Goal: Task Accomplishment & Management: Manage account settings

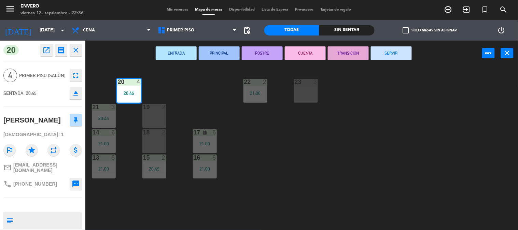
click at [386, 55] on button "SERVIR" at bounding box center [391, 53] width 41 height 14
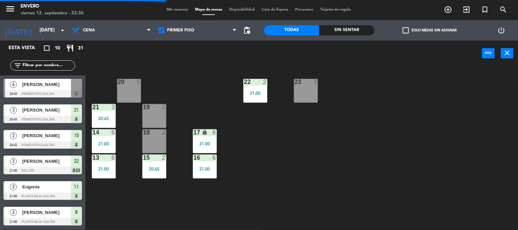
click at [182, 11] on span "Mis reservas" at bounding box center [177, 10] width 28 height 4
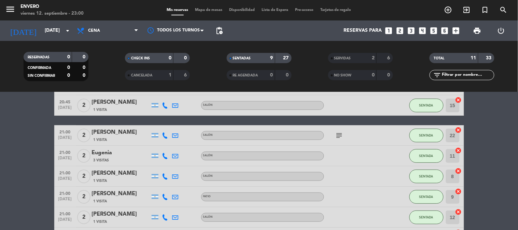
scroll to position [121, 0]
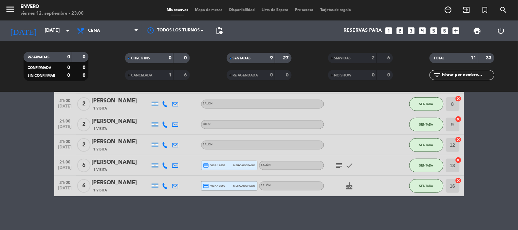
click at [400, 205] on div "No hay notas para este servicio. Haz clic para agregar una 20:45 [DATE] 3 [PERS…" at bounding box center [259, 161] width 518 height 138
click at [61, 28] on input "[DATE]" at bounding box center [73, 31] width 65 height 12
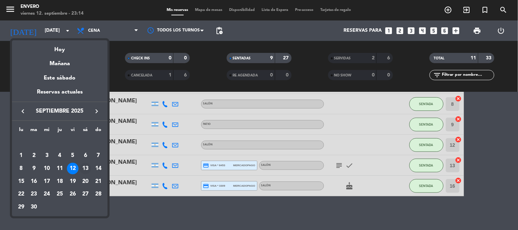
click at [81, 168] on div "13" at bounding box center [86, 169] width 12 height 12
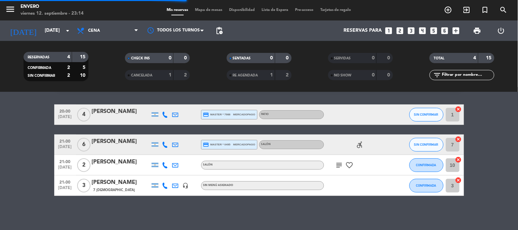
scroll to position [19, 0]
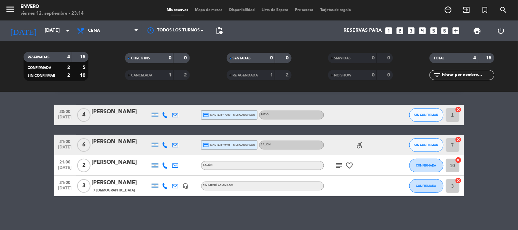
click at [227, 214] on div "No hay notas para este servicio. Haz clic para agregar una 20:00 [DATE] 4 [PERS…" at bounding box center [259, 161] width 518 height 138
click at [338, 167] on icon "subject" at bounding box center [339, 165] width 8 height 8
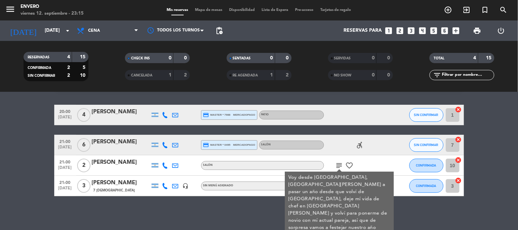
click at [232, 211] on div "No hay notas para este servicio. Haz clic para agregar una 20:00 [DATE] 4 [PERS…" at bounding box center [259, 161] width 518 height 138
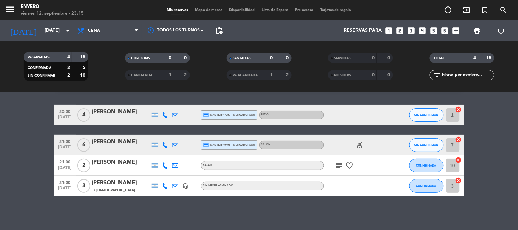
click at [210, 218] on div "No hay notas para este servicio. Haz clic para agregar una 20:00 [DATE] 4 [PERS…" at bounding box center [259, 161] width 518 height 138
click at [50, 28] on input "[DATE]" at bounding box center [73, 31] width 65 height 12
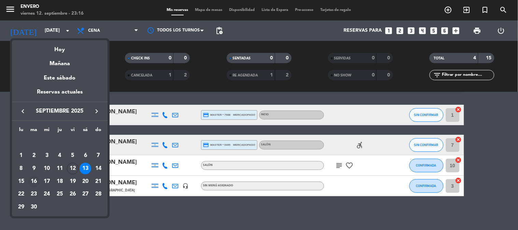
click at [32, 179] on div "16" at bounding box center [34, 182] width 12 height 12
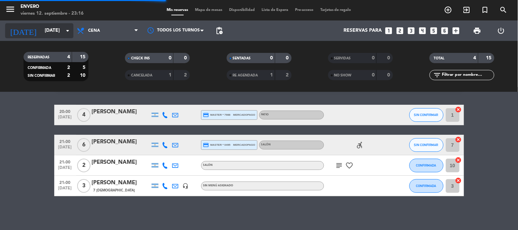
scroll to position [0, 0]
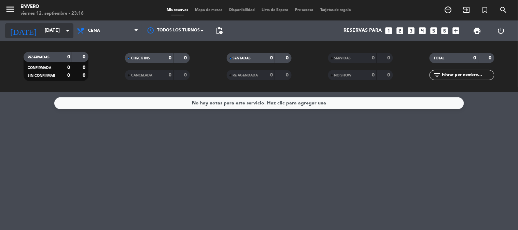
click at [56, 29] on input "[DATE]" at bounding box center [73, 31] width 65 height 12
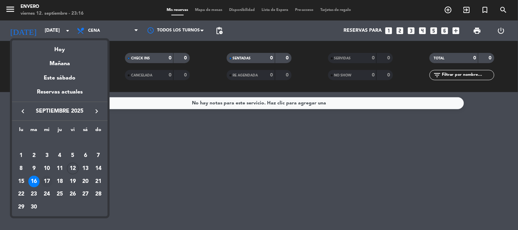
click at [43, 178] on div "17" at bounding box center [47, 182] width 12 height 12
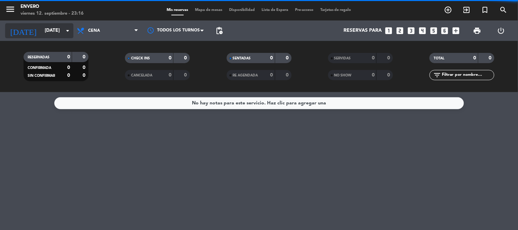
click at [52, 32] on input "[DATE]" at bounding box center [73, 31] width 65 height 12
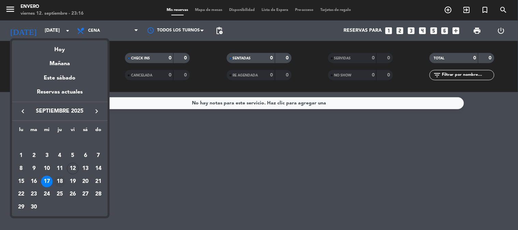
click at [63, 181] on div "18" at bounding box center [60, 182] width 12 height 12
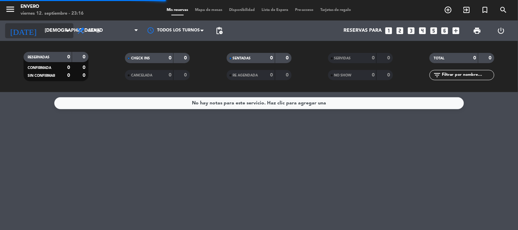
click at [42, 38] on div "[DATE] [DATE] arrow_drop_down" at bounding box center [39, 30] width 68 height 15
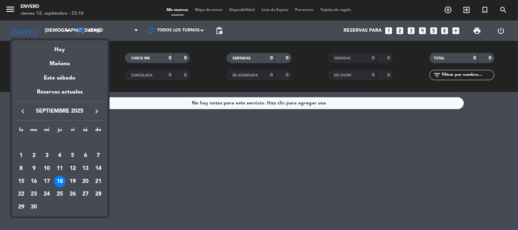
drag, startPoint x: 73, startPoint y: 178, endPoint x: 73, endPoint y: 173, distance: 4.5
click at [73, 178] on div "19" at bounding box center [73, 182] width 12 height 12
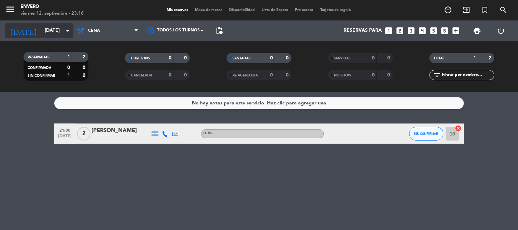
click at [45, 29] on input "[DATE]" at bounding box center [73, 31] width 65 height 12
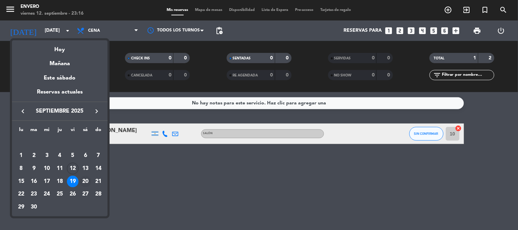
click at [83, 183] on div "20" at bounding box center [86, 182] width 12 height 12
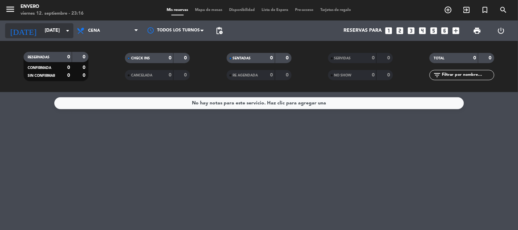
click at [46, 27] on input "[DATE]" at bounding box center [73, 31] width 65 height 12
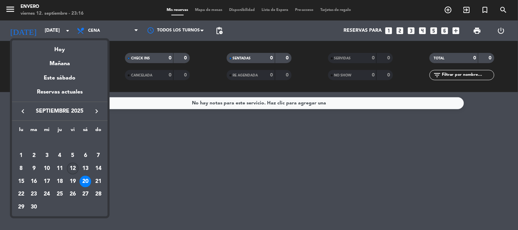
click at [74, 166] on div "12" at bounding box center [73, 169] width 12 height 12
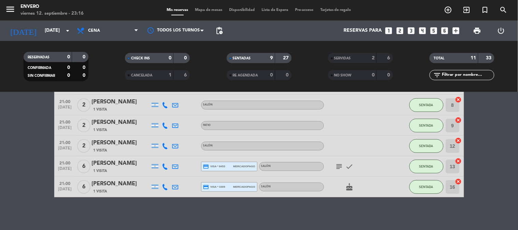
scroll to position [121, 0]
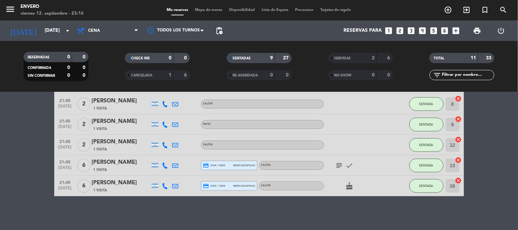
click at [352, 185] on icon "cake" at bounding box center [350, 186] width 8 height 8
click at [352, 183] on icon "cake" at bounding box center [350, 186] width 8 height 8
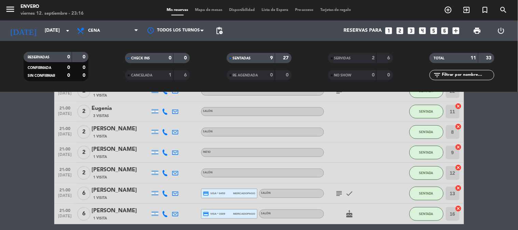
scroll to position [8, 0]
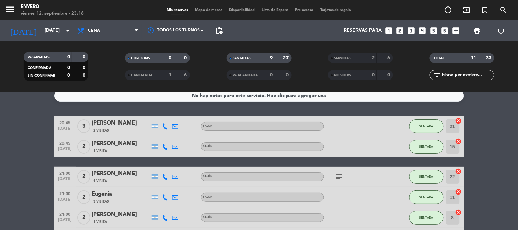
click at [338, 175] on icon "subject" at bounding box center [339, 177] width 8 height 8
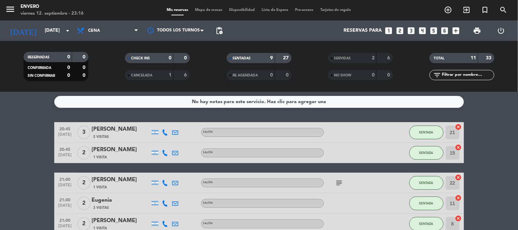
scroll to position [0, 0]
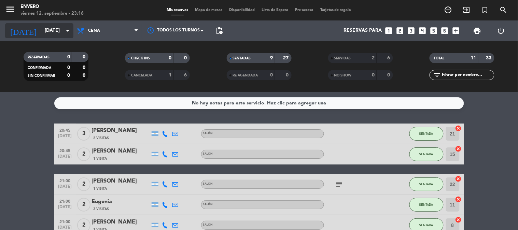
click at [62, 26] on input "[DATE]" at bounding box center [73, 31] width 65 height 12
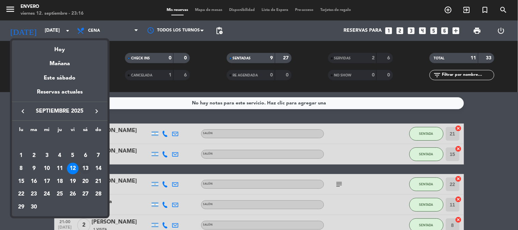
click at [81, 166] on div "13" at bounding box center [86, 169] width 12 height 12
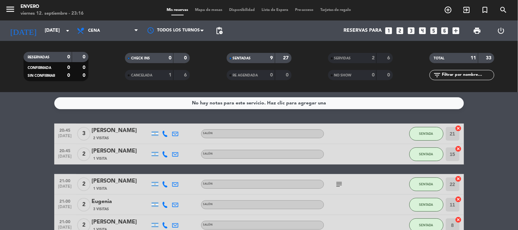
type input "[DATE]"
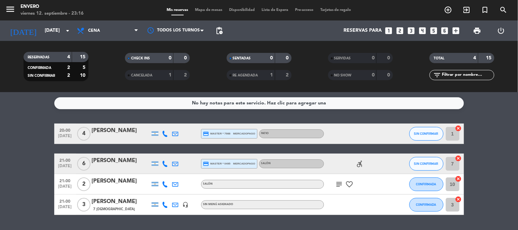
click at [187, 151] on div "20:00 [DATE] 4 [PERSON_NAME] credit_card master * 7988 mercadopago Patio SIN CO…" at bounding box center [259, 169] width 410 height 91
click at [362, 165] on icon "accessible_forward" at bounding box center [360, 164] width 8 height 8
click at [198, 9] on span "Mapa de mesas" at bounding box center [209, 10] width 34 height 4
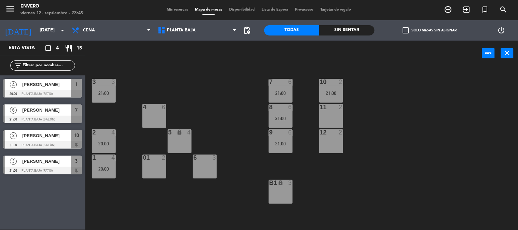
click at [251, 109] on div "3 3 21:00 7 6 21:00 10 2 21:00 4 6 8 6 21:00 11 2 2 4 20:00 5 lock 4 9 6 21:00 …" at bounding box center [303, 149] width 427 height 164
click at [44, 31] on input "[DATE]" at bounding box center [68, 30] width 65 height 12
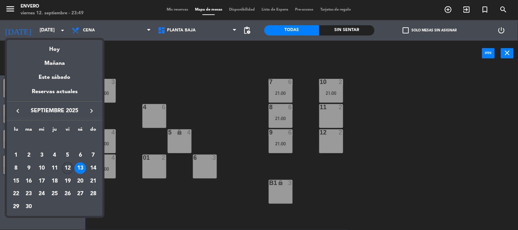
click at [68, 167] on div "12" at bounding box center [68, 169] width 12 height 12
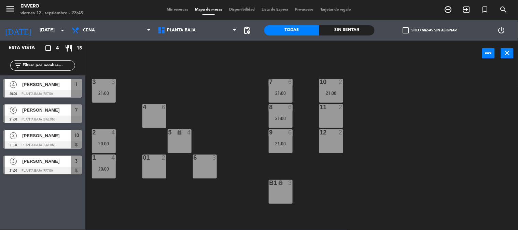
type input "[DATE]"
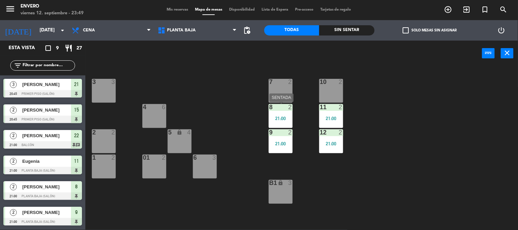
click at [288, 115] on div "8 2 21:00" at bounding box center [281, 116] width 24 height 24
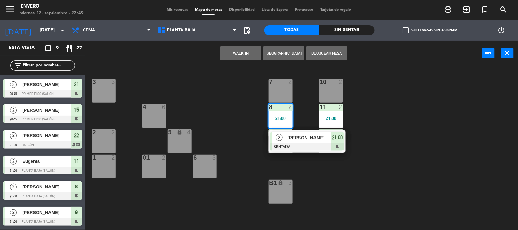
click at [287, 137] on span "[PERSON_NAME]" at bounding box center [309, 137] width 44 height 7
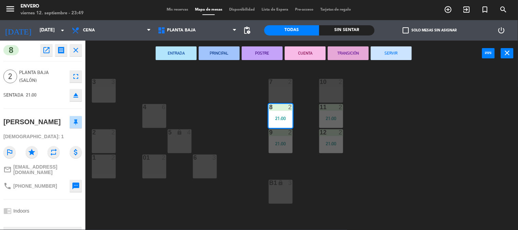
click at [403, 56] on button "SERVIR" at bounding box center [391, 53] width 41 height 14
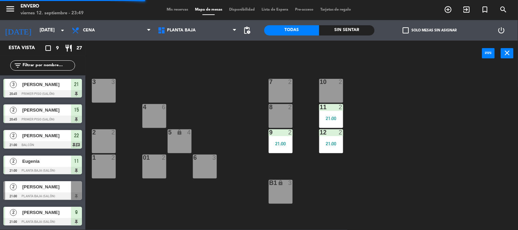
click at [326, 113] on div "11 2 21:00" at bounding box center [331, 116] width 24 height 24
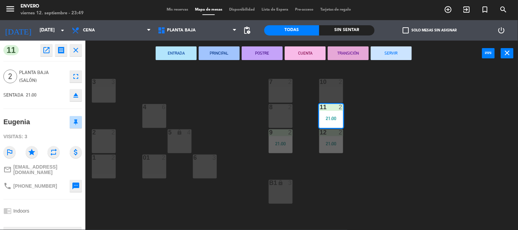
click at [399, 55] on button "SERVIR" at bounding box center [391, 53] width 41 height 14
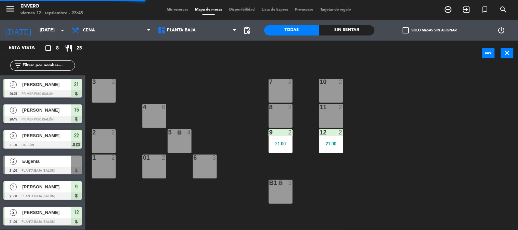
click at [324, 139] on div "12 2 21:00" at bounding box center [331, 141] width 24 height 24
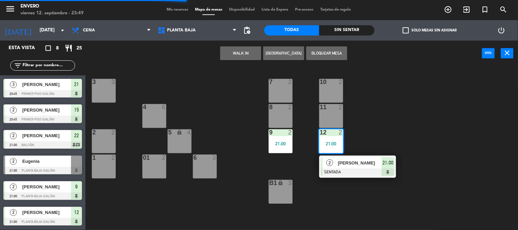
click at [336, 160] on div "2" at bounding box center [330, 162] width 15 height 11
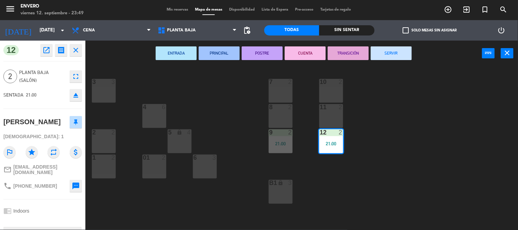
click at [400, 50] on button "SERVIR" at bounding box center [391, 53] width 41 height 14
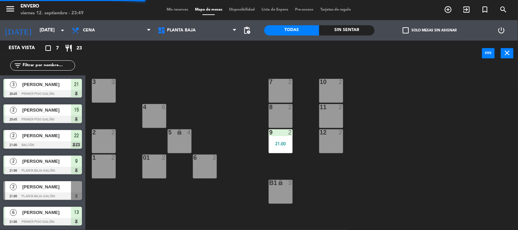
click at [267, 144] on div "3 3 7 2 10 2 4 6 8 2 11 2 2 2 5 lock 4 9 2 21:00 12 2 1 2 6 3 01 2 B1 lock 3" at bounding box center [303, 149] width 427 height 164
click at [277, 143] on div "21:00" at bounding box center [281, 143] width 24 height 5
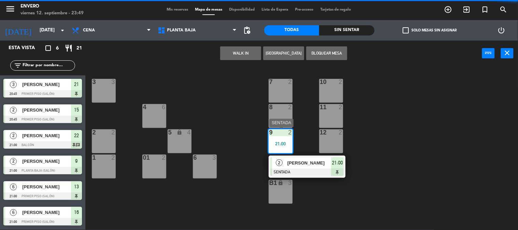
click at [290, 171] on div "2 [PERSON_NAME] SENTADA 21:00" at bounding box center [307, 167] width 87 height 22
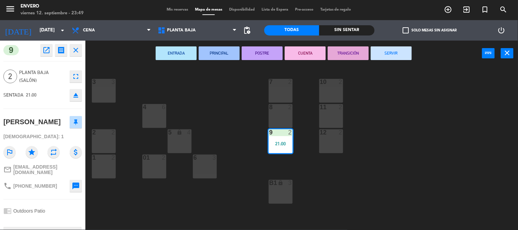
click at [384, 56] on button "SERVIR" at bounding box center [391, 53] width 41 height 14
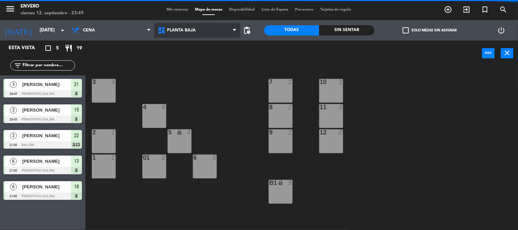
click at [189, 29] on span "Planta Baja" at bounding box center [181, 30] width 29 height 5
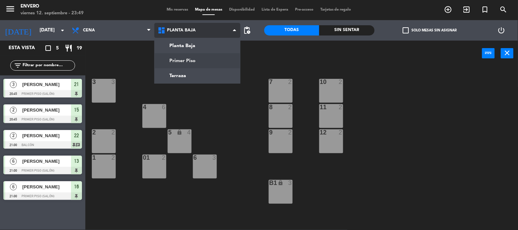
click at [195, 57] on ng-component "menu Envero [DATE] 12. septiembre - 23:49 Mis reservas Mapa de mesas Disponibil…" at bounding box center [259, 115] width 518 height 230
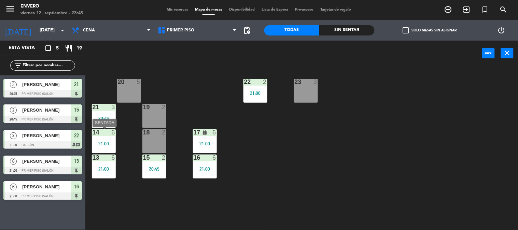
click at [102, 142] on div "21:00" at bounding box center [104, 143] width 24 height 5
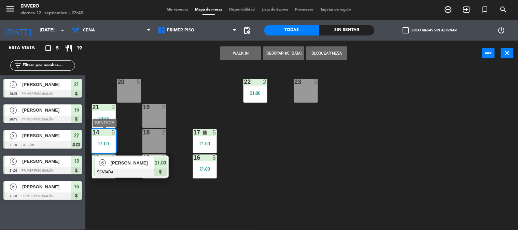
click at [132, 167] on div "[PERSON_NAME]" at bounding box center [132, 162] width 44 height 11
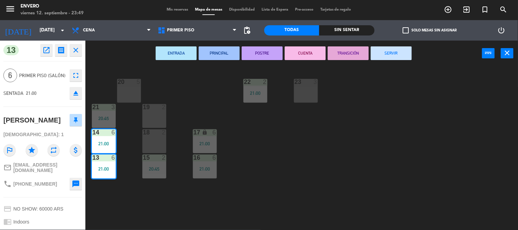
click at [391, 46] on button "SERVIR" at bounding box center [391, 53] width 41 height 14
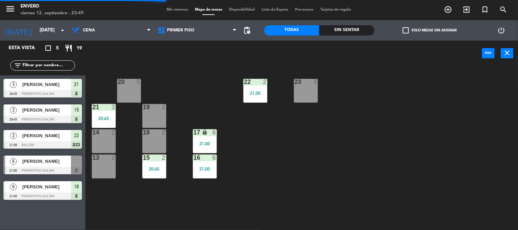
click at [146, 169] on div "20:45" at bounding box center [154, 169] width 24 height 5
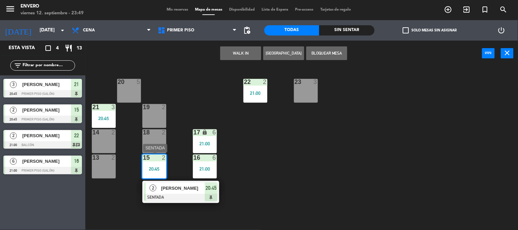
click at [166, 189] on span "[PERSON_NAME]" at bounding box center [183, 188] width 44 height 7
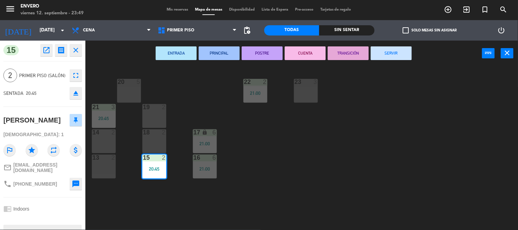
click at [382, 52] on button "SERVIR" at bounding box center [391, 53] width 41 height 14
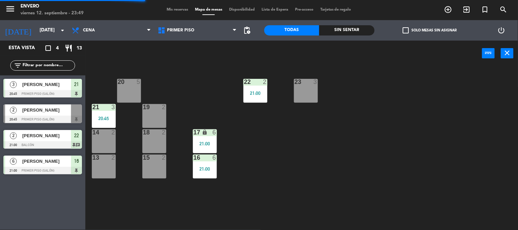
click at [299, 156] on div "20 5 22 2 21:00 23 3 21 3 20:45 19 2 14 2 18 2 17 lock 6 21:00 13 2 15 2 16 6 2…" at bounding box center [303, 149] width 427 height 164
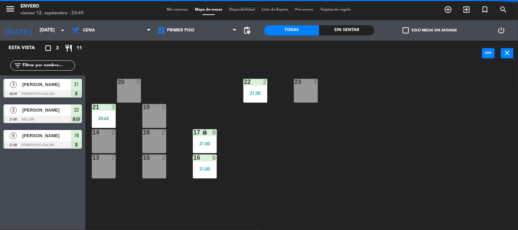
click at [253, 89] on div "22 2 21:00" at bounding box center [255, 91] width 24 height 24
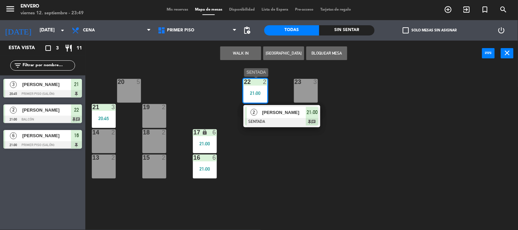
click at [277, 114] on span "[PERSON_NAME]" at bounding box center [284, 112] width 44 height 7
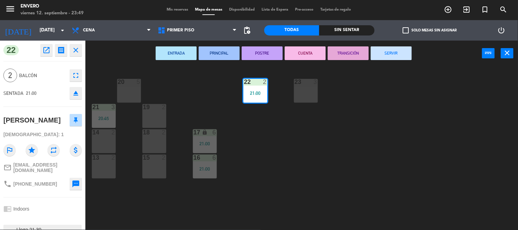
click at [401, 52] on button "SERVIR" at bounding box center [391, 53] width 41 height 14
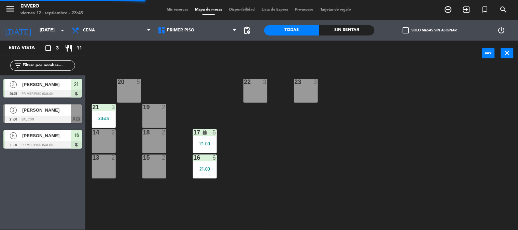
click at [283, 162] on div "20 5 22 3 23 3 21 3 20:45 19 2 14 2 18 2 17 lock 6 21:00 13 2 15 2 16 6 21:00" at bounding box center [303, 149] width 427 height 164
